Goal: Task Accomplishment & Management: Manage account settings

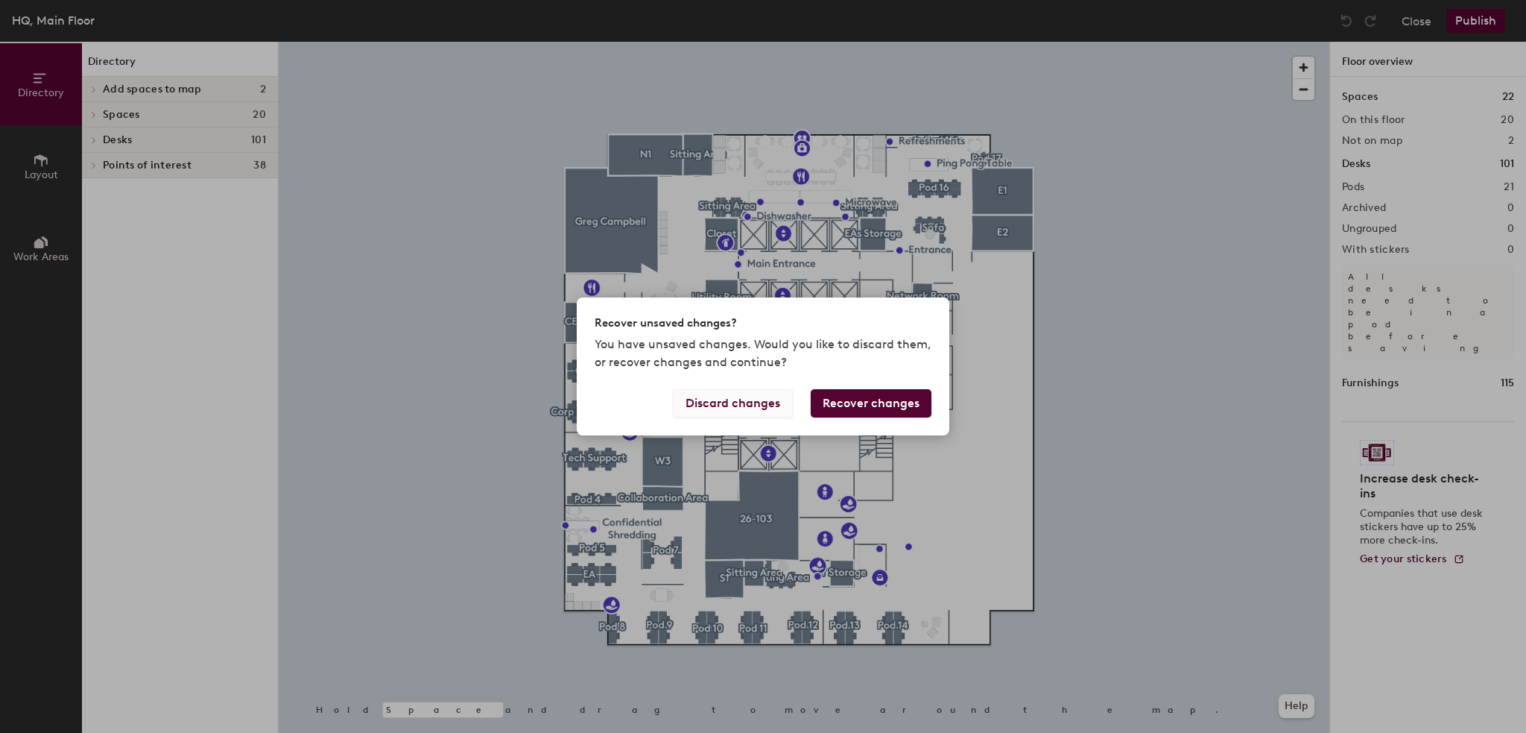
click at [762, 413] on button "Discard changes" at bounding box center [733, 403] width 120 height 28
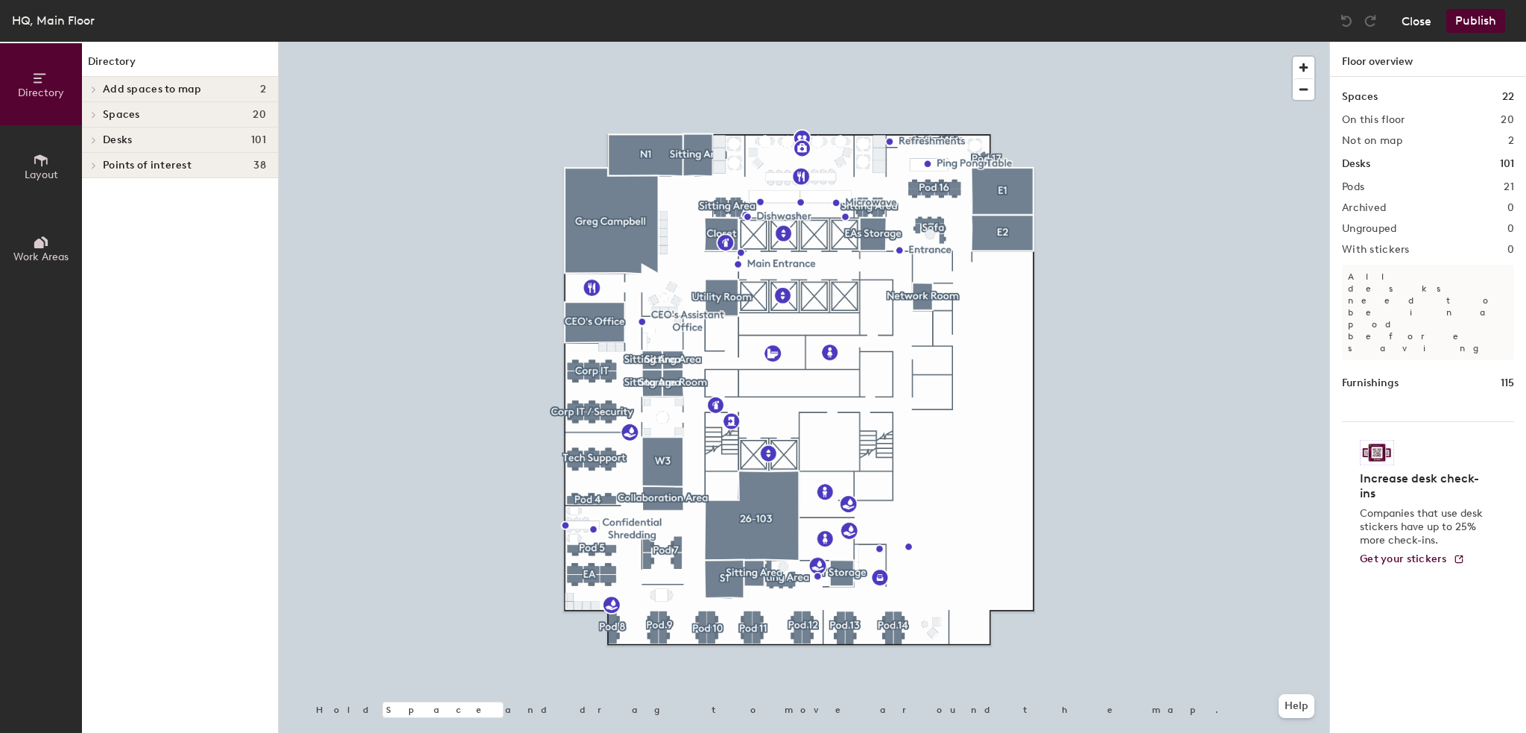
click at [1414, 22] on button "Close" at bounding box center [1417, 21] width 30 height 24
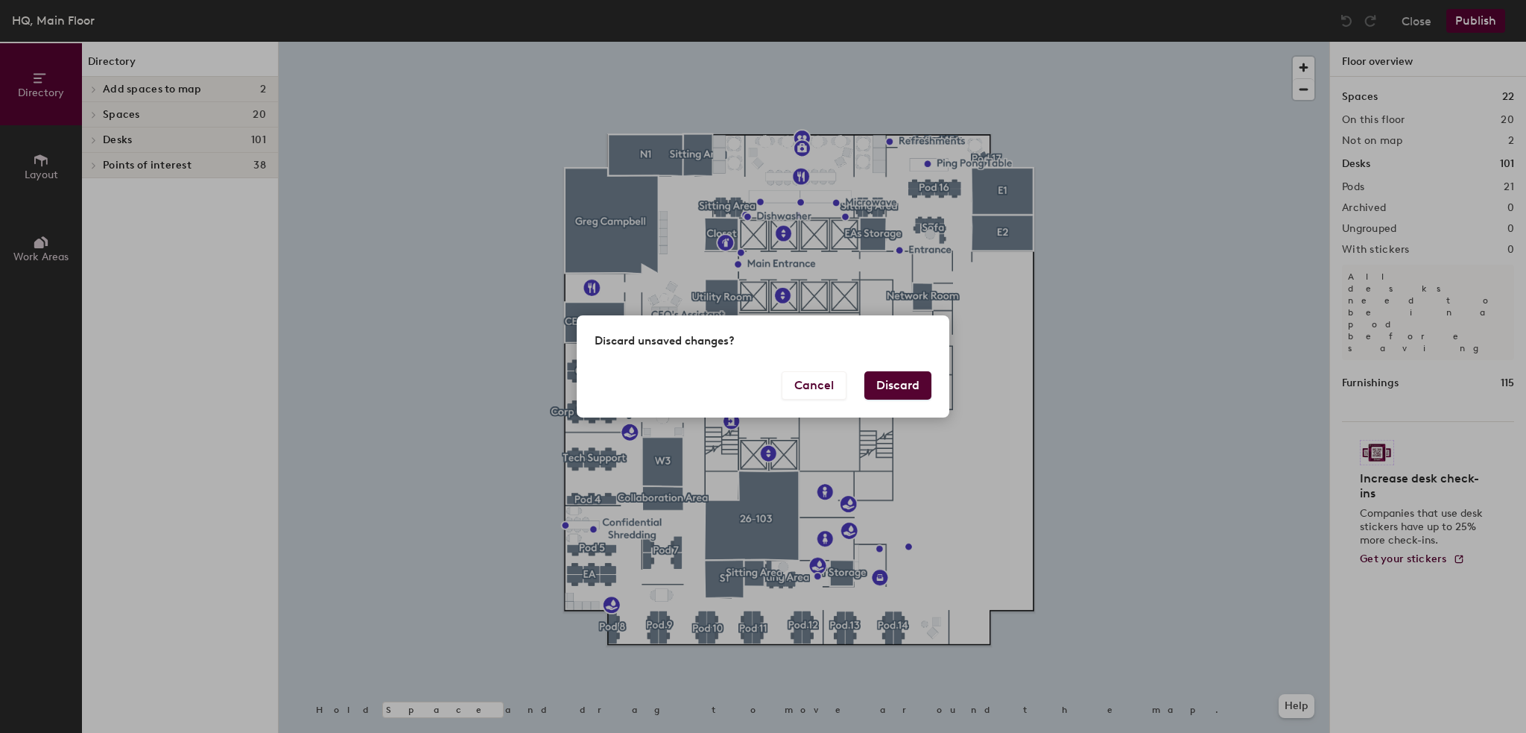
click at [891, 382] on button "Discard" at bounding box center [897, 385] width 67 height 28
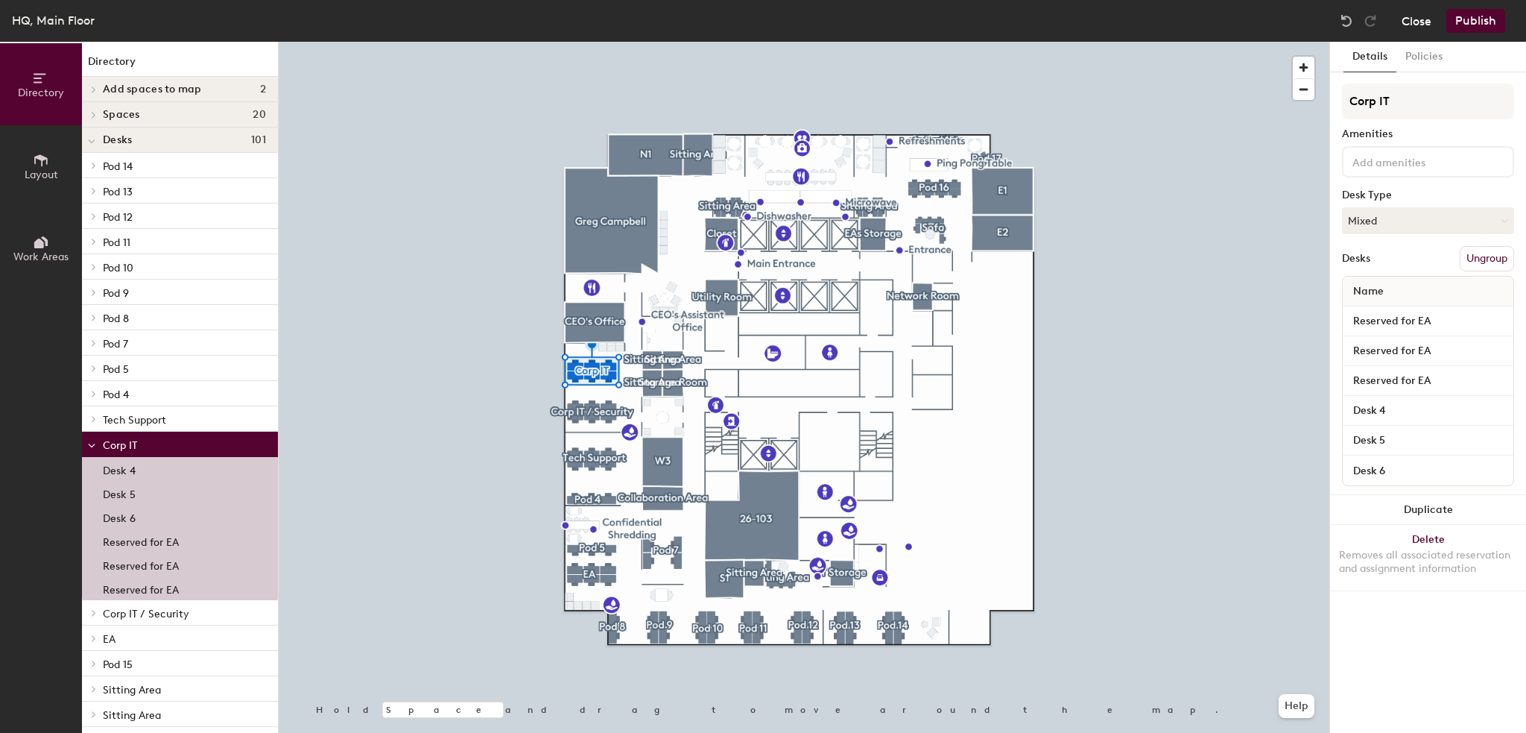
click at [1422, 22] on button "Close" at bounding box center [1417, 21] width 30 height 24
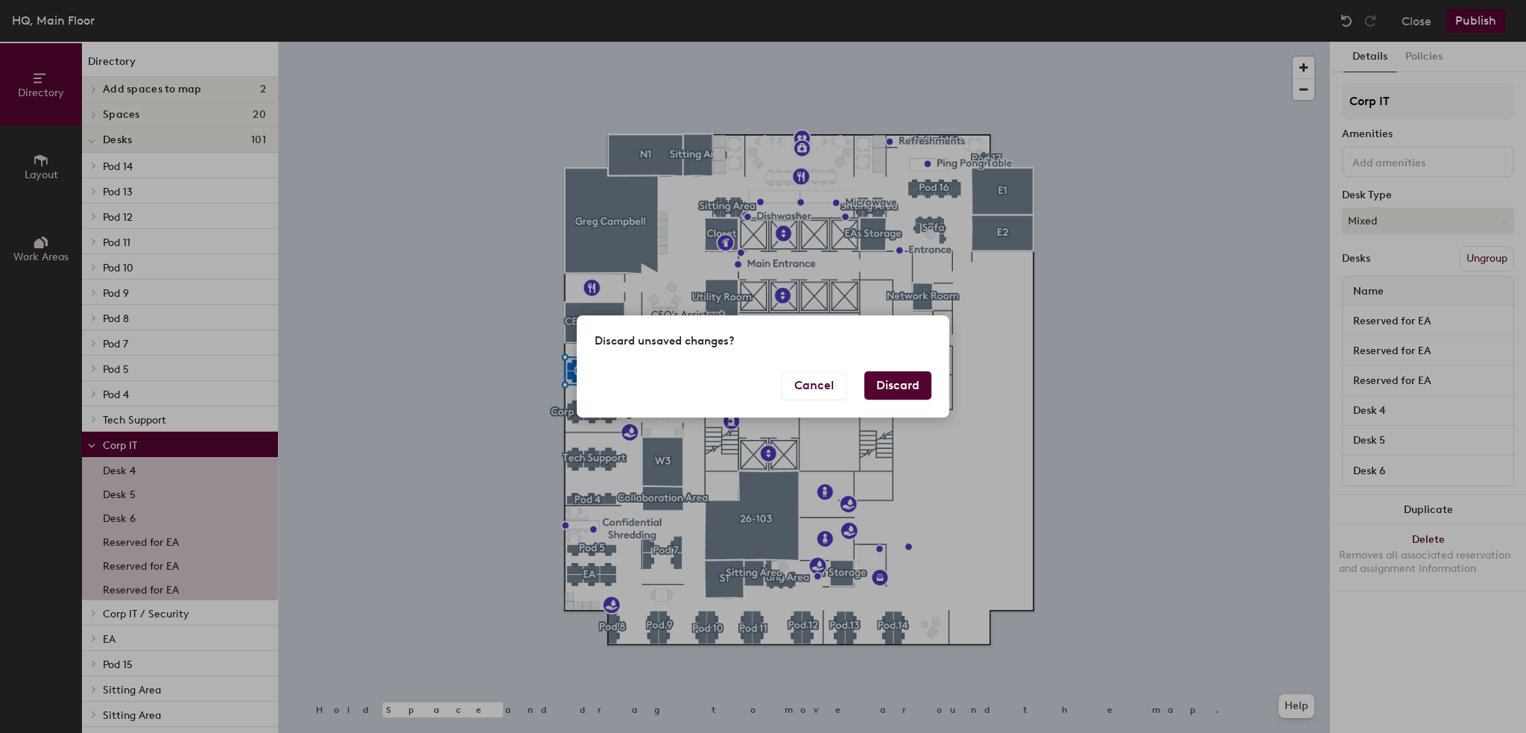
click at [915, 376] on button "Discard" at bounding box center [897, 385] width 67 height 28
